Goal: Task Accomplishment & Management: Use online tool/utility

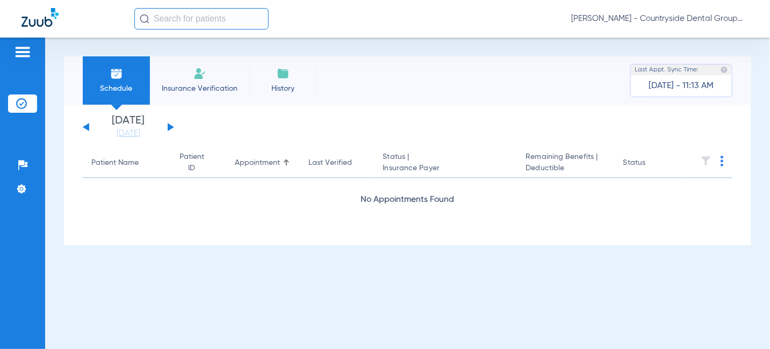
click at [171, 126] on button at bounding box center [171, 127] width 6 height 8
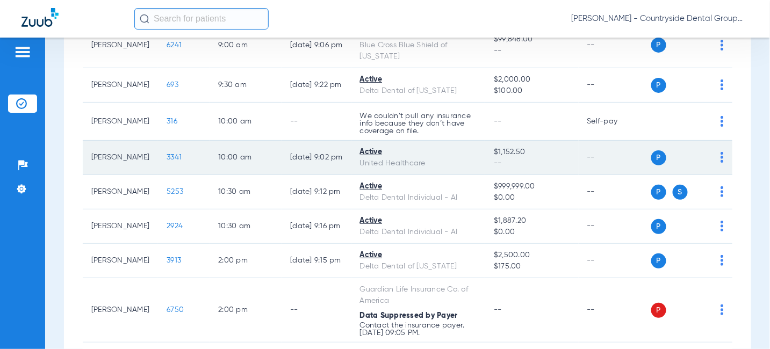
scroll to position [376, 0]
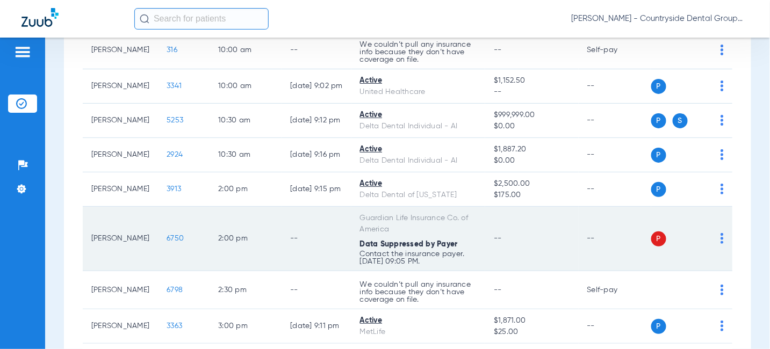
click at [651, 236] on span "P" at bounding box center [658, 239] width 15 height 15
click at [720, 237] on img at bounding box center [721, 238] width 3 height 11
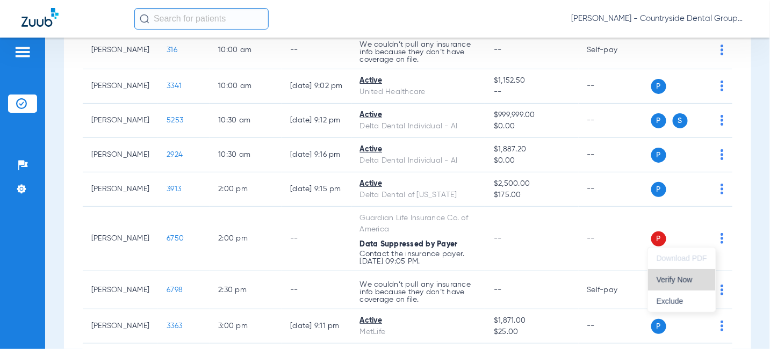
click at [684, 282] on span "Verify Now" at bounding box center [681, 280] width 50 height 8
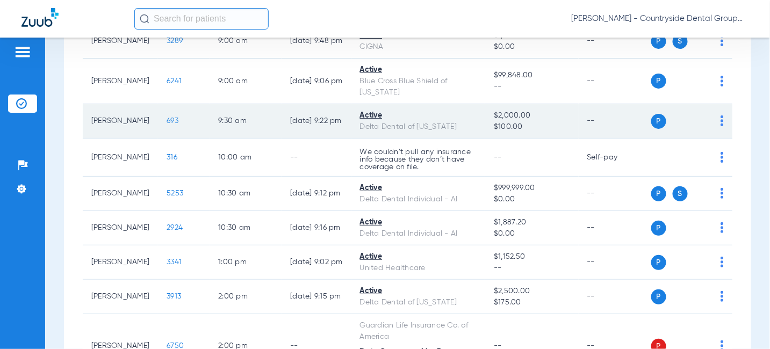
scroll to position [215, 0]
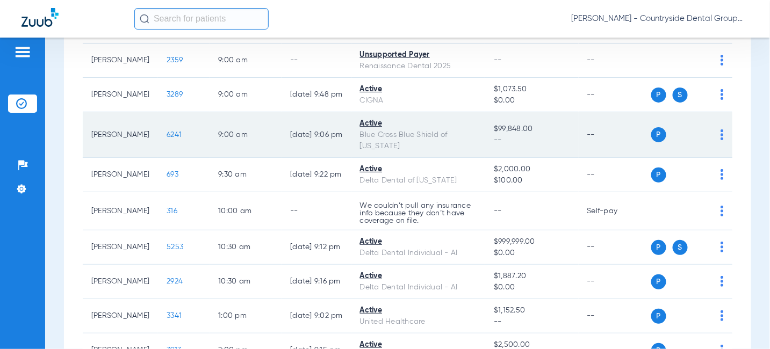
click at [716, 128] on td "P S" at bounding box center [692, 135] width 82 height 46
click at [720, 131] on img at bounding box center [721, 134] width 3 height 11
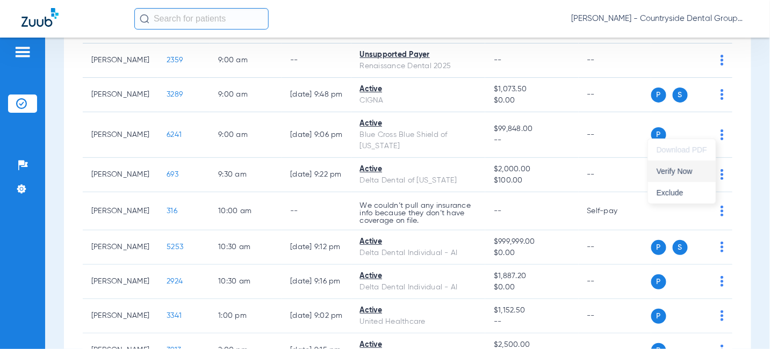
click at [687, 170] on span "Verify Now" at bounding box center [681, 172] width 50 height 8
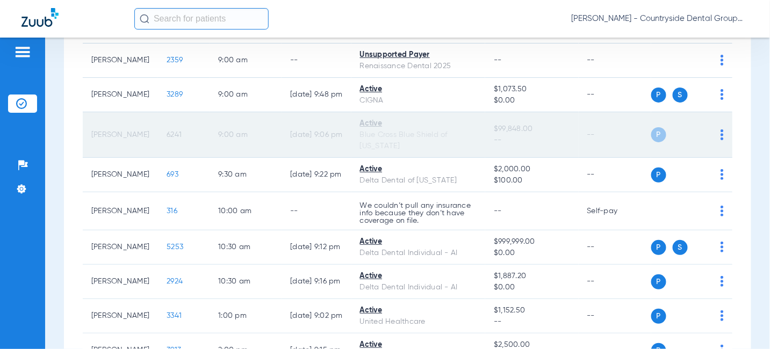
click at [651, 130] on span "P" at bounding box center [658, 134] width 15 height 15
click at [377, 121] on div "Active" at bounding box center [418, 123] width 117 height 11
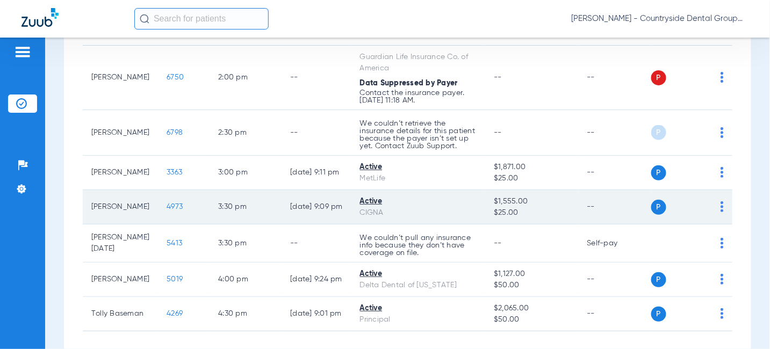
scroll to position [591, 0]
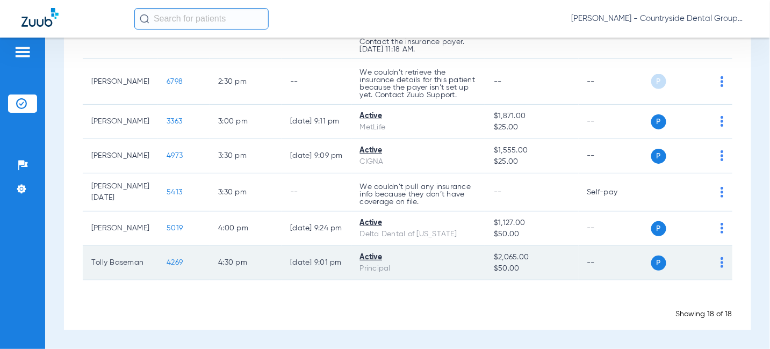
click at [167, 265] on span "4269" at bounding box center [175, 263] width 16 height 8
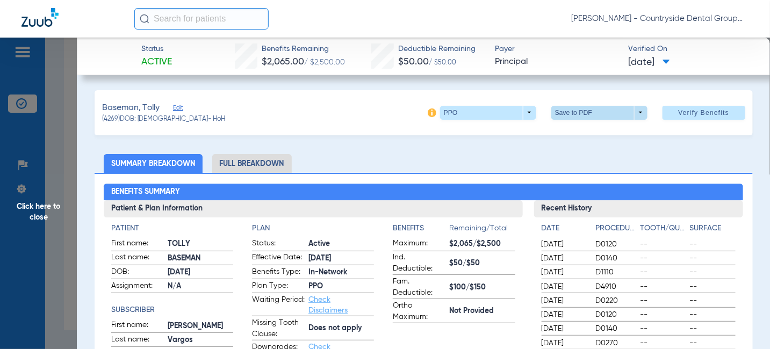
click at [602, 115] on span at bounding box center [599, 113] width 26 height 26
click at [598, 130] on span "Save to PDF" at bounding box center [595, 134] width 42 height 8
click at [255, 169] on li "Full Breakdown" at bounding box center [252, 163] width 80 height 19
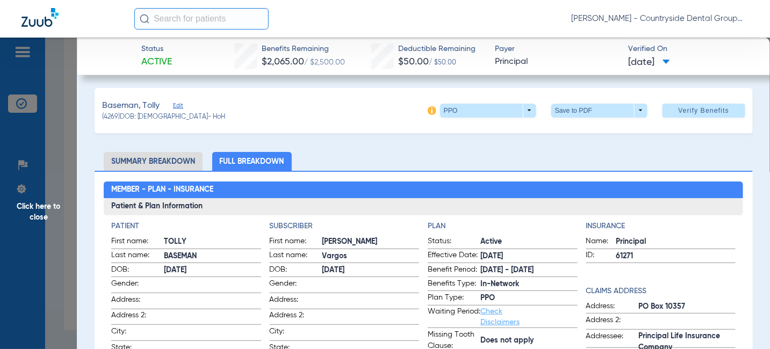
scroll to position [0, 0]
